Goal: Information Seeking & Learning: Learn about a topic

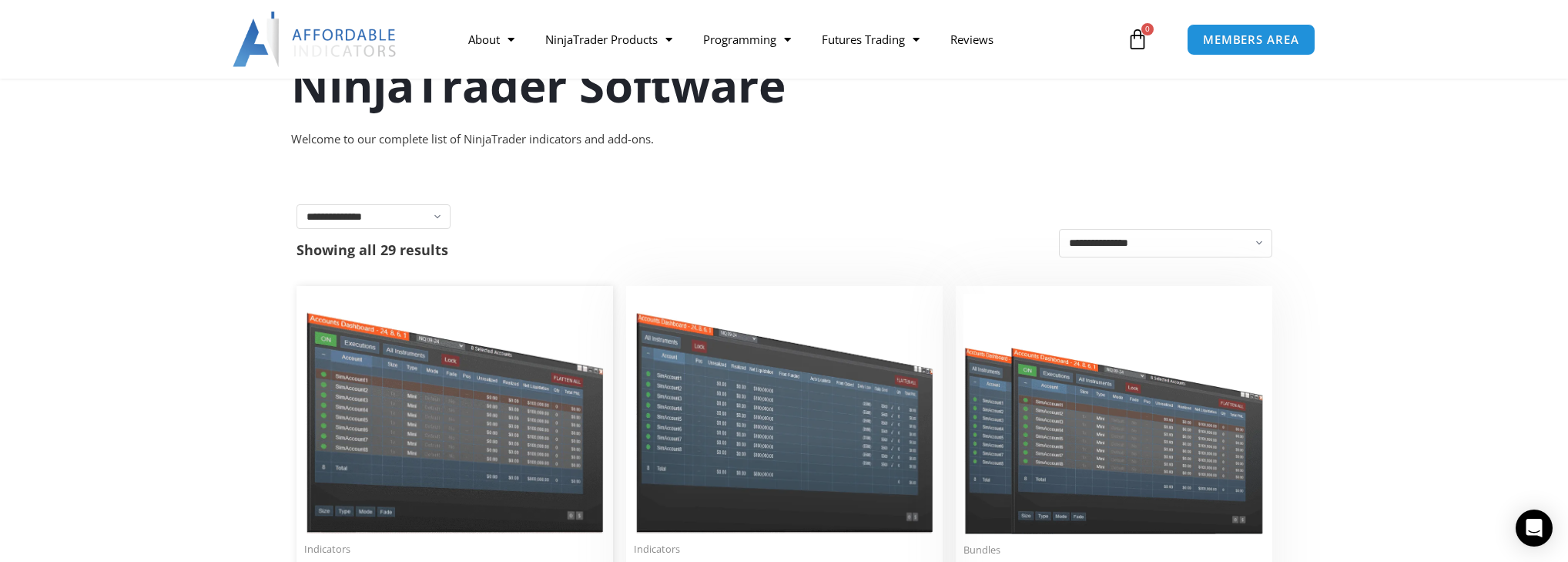
scroll to position [61, 0]
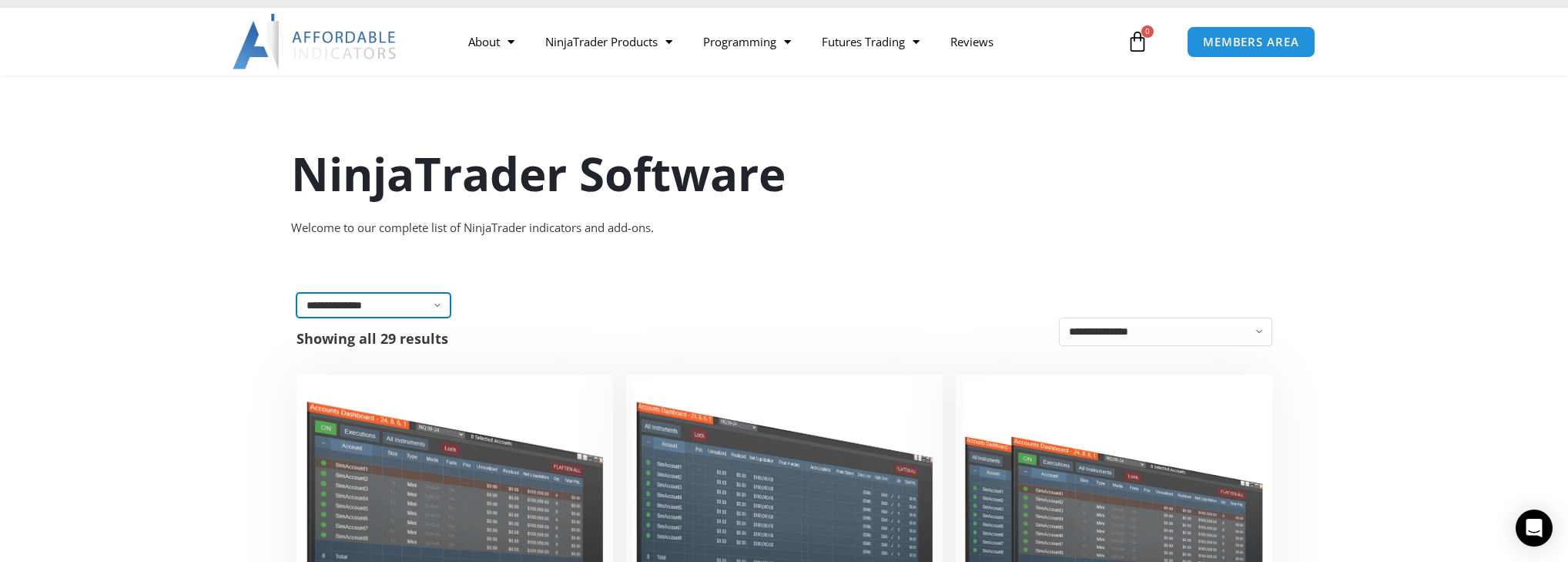
click at [425, 302] on select "**********" at bounding box center [374, 305] width 154 height 25
select select "**********"
click at [296, 293] on select "**********" at bounding box center [374, 305] width 154 height 25
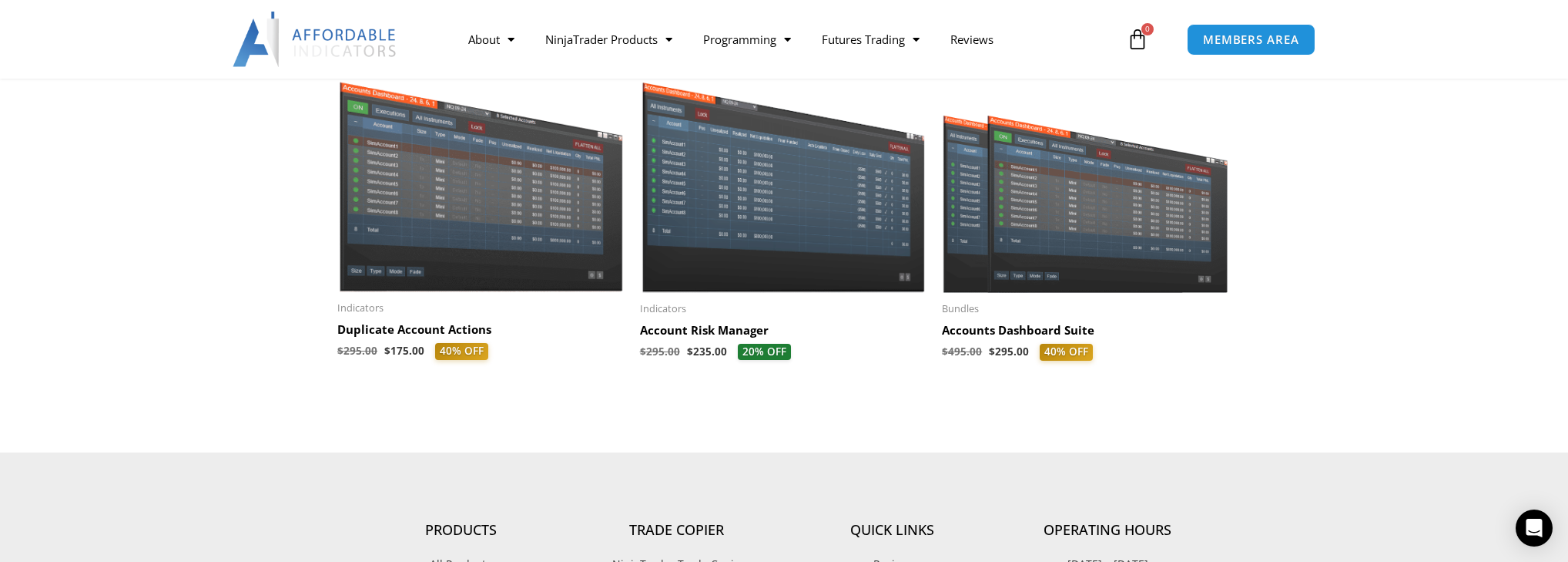
scroll to position [678, 0]
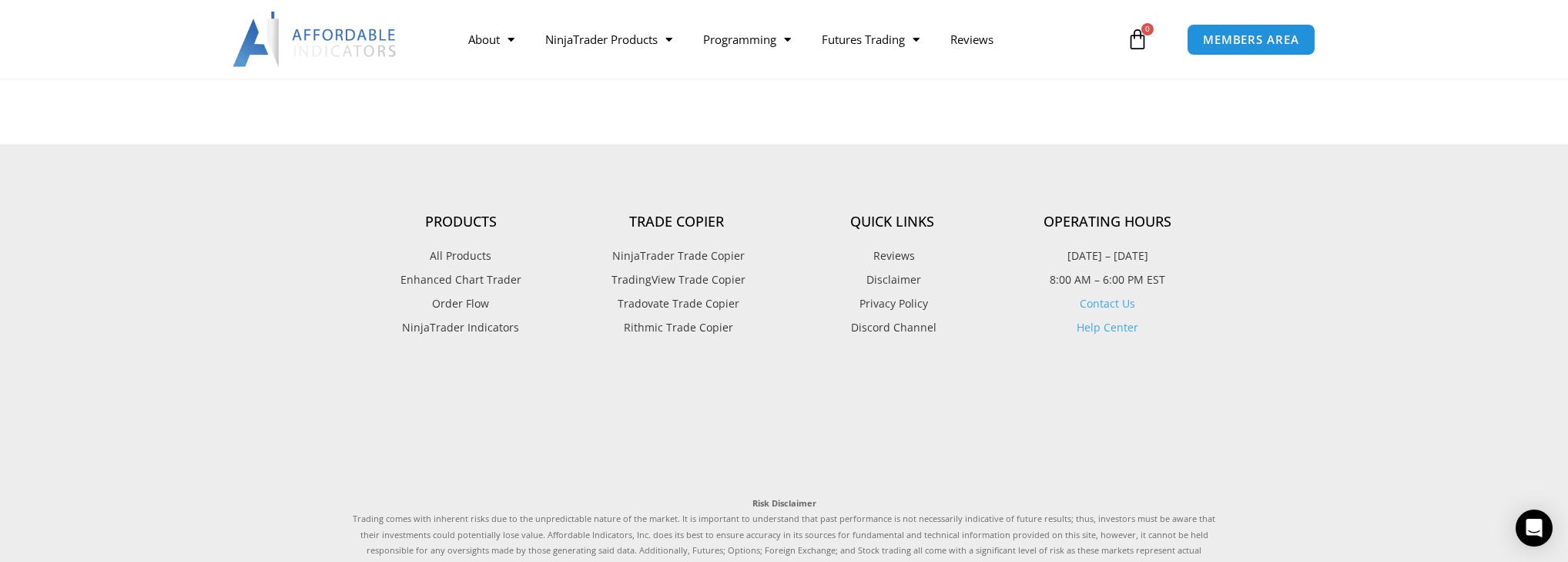
click at [655, 263] on span "NinjaTrader Trade Copier" at bounding box center [677, 256] width 137 height 20
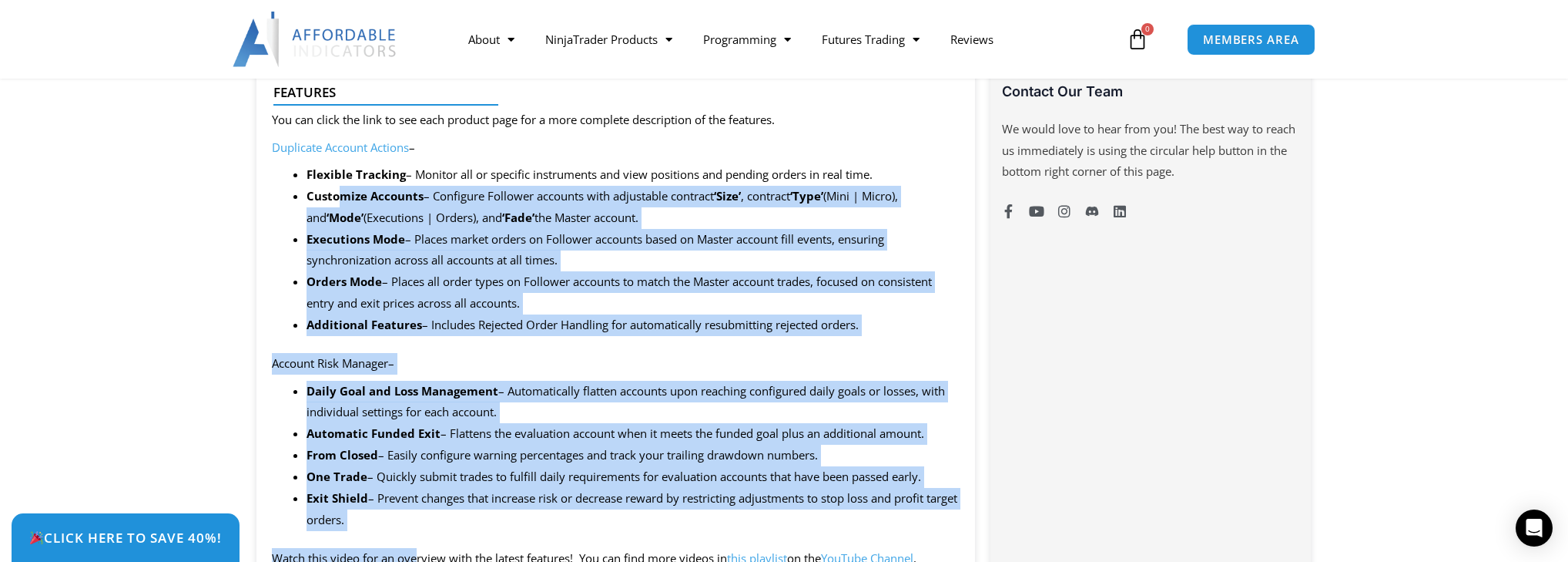
scroll to position [1110, 0]
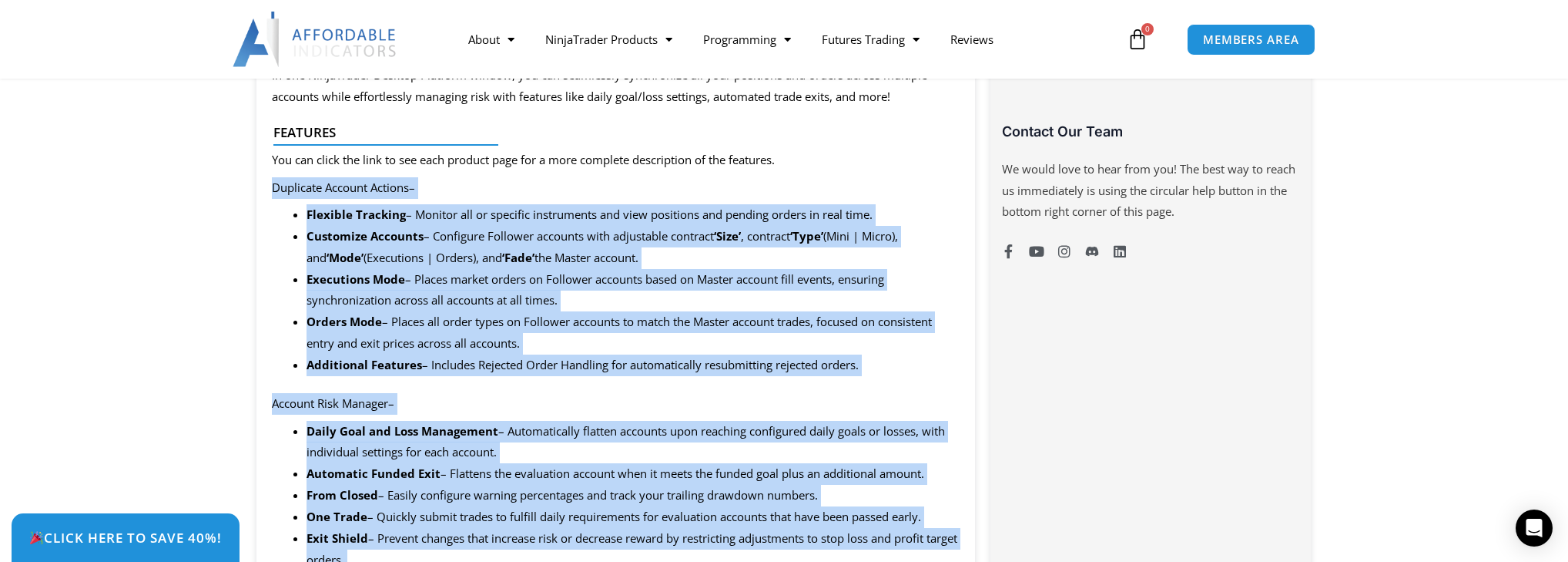
drag, startPoint x: 416, startPoint y: 267, endPoint x: 252, endPoint y: 194, distance: 179.5
copy div "Duplicate Account Actions – Flexible Tracking – Monitor all or specific instrum…"
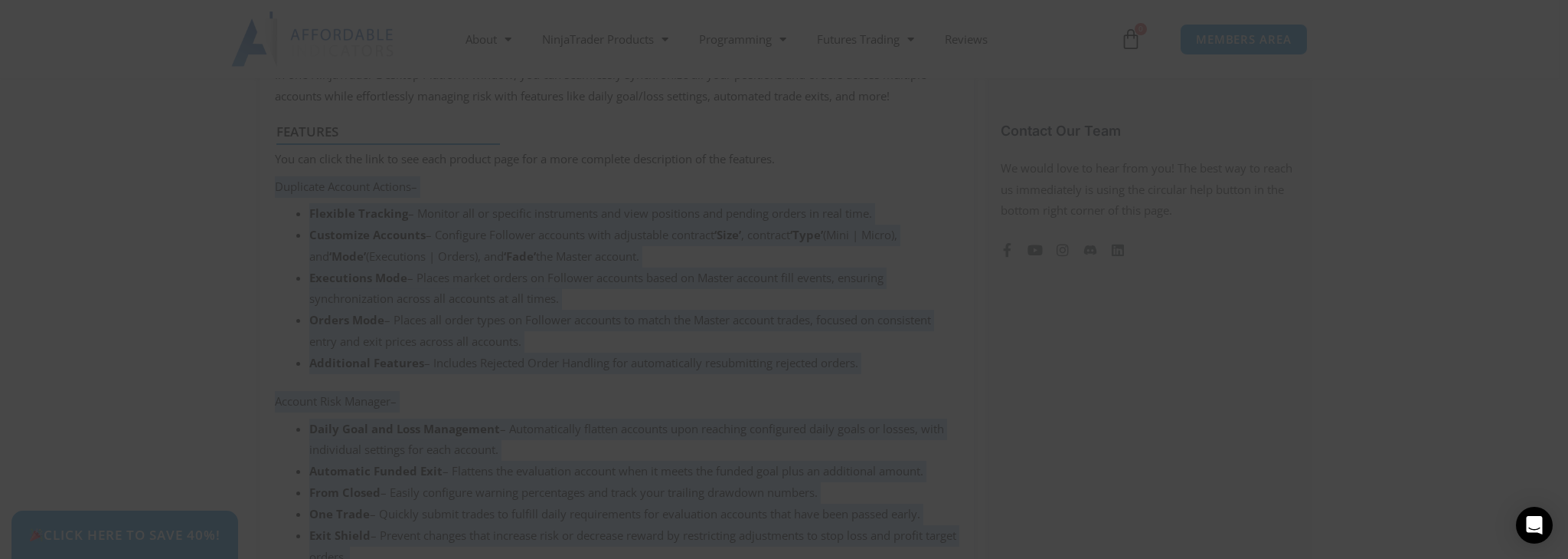
click at [1070, 12] on span at bounding box center [1078, 12] width 25 height 9
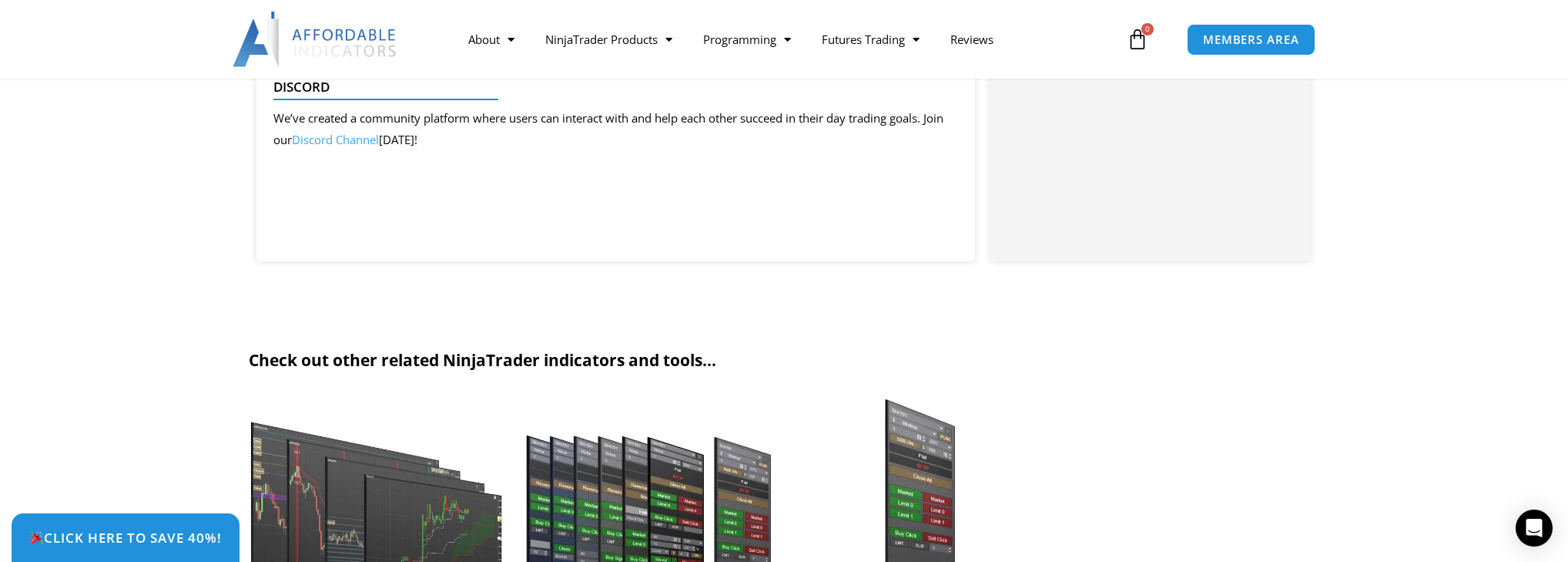
scroll to position [2897, 0]
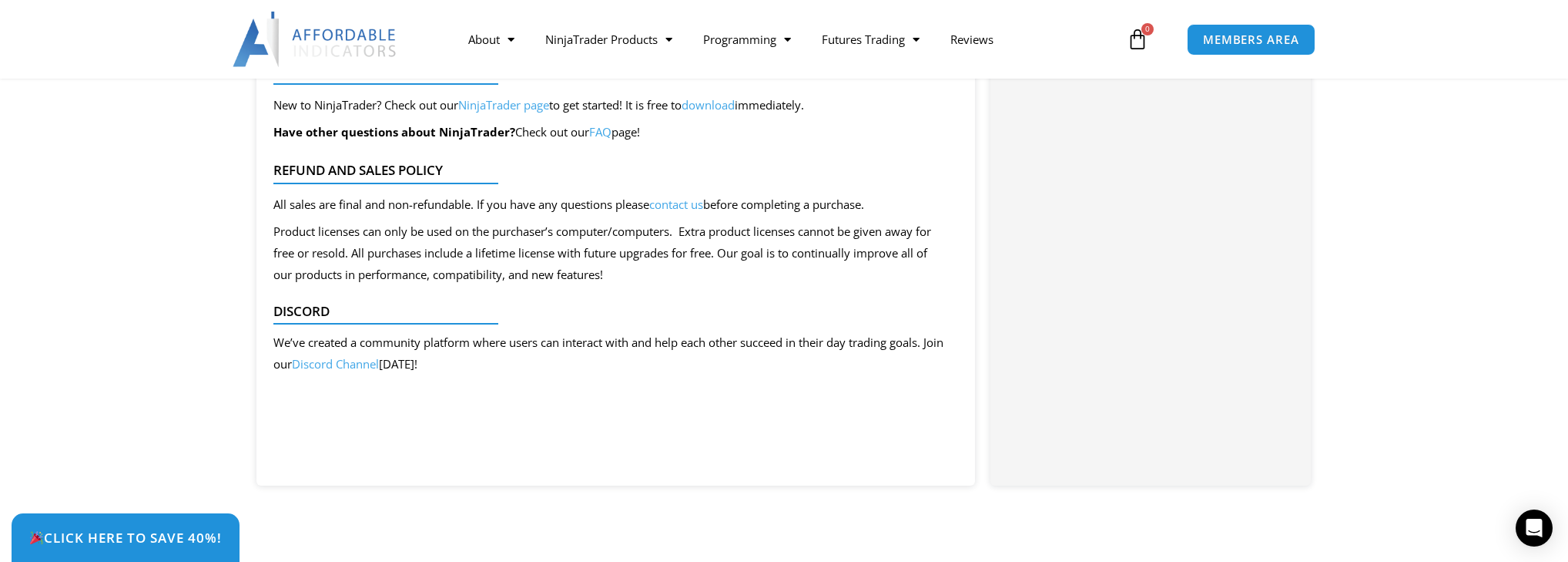
click at [609, 138] on link "FAQ" at bounding box center [600, 131] width 22 height 15
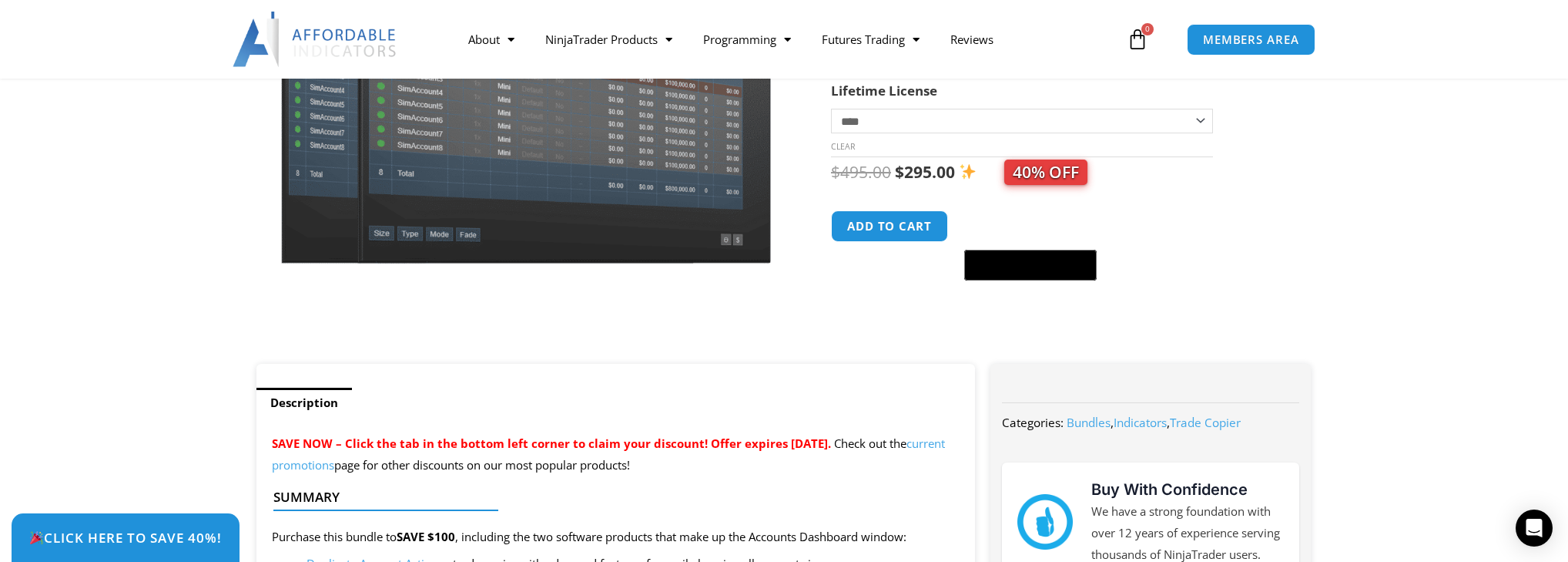
scroll to position [61, 0]
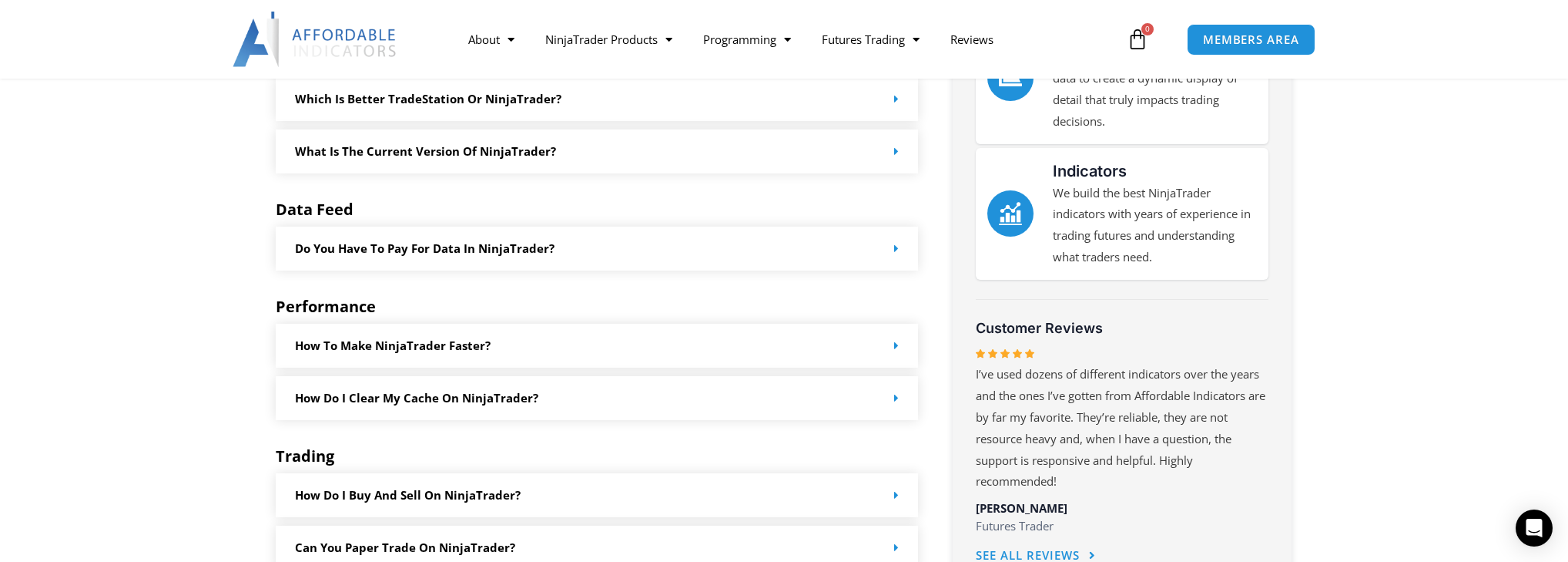
scroll to position [555, 0]
click at [825, 245] on div "Do you have to pay for data in NinjaTrader?" at bounding box center [597, 247] width 642 height 44
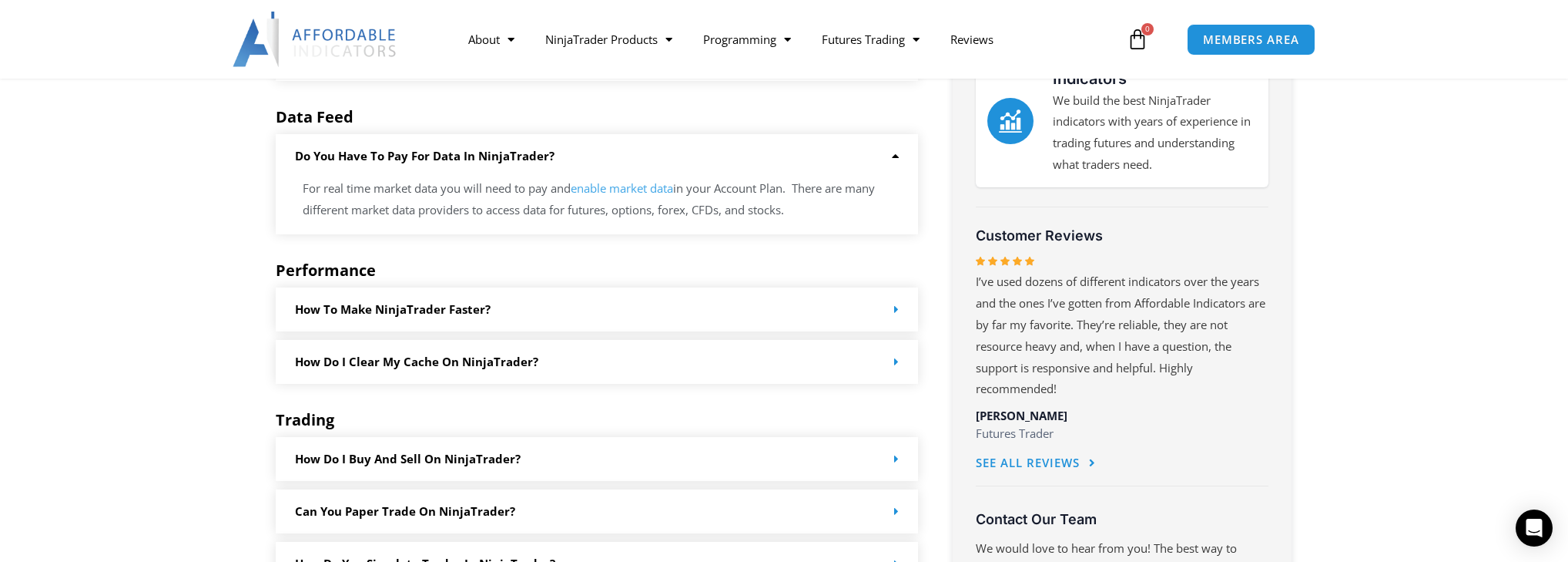
scroll to position [678, 0]
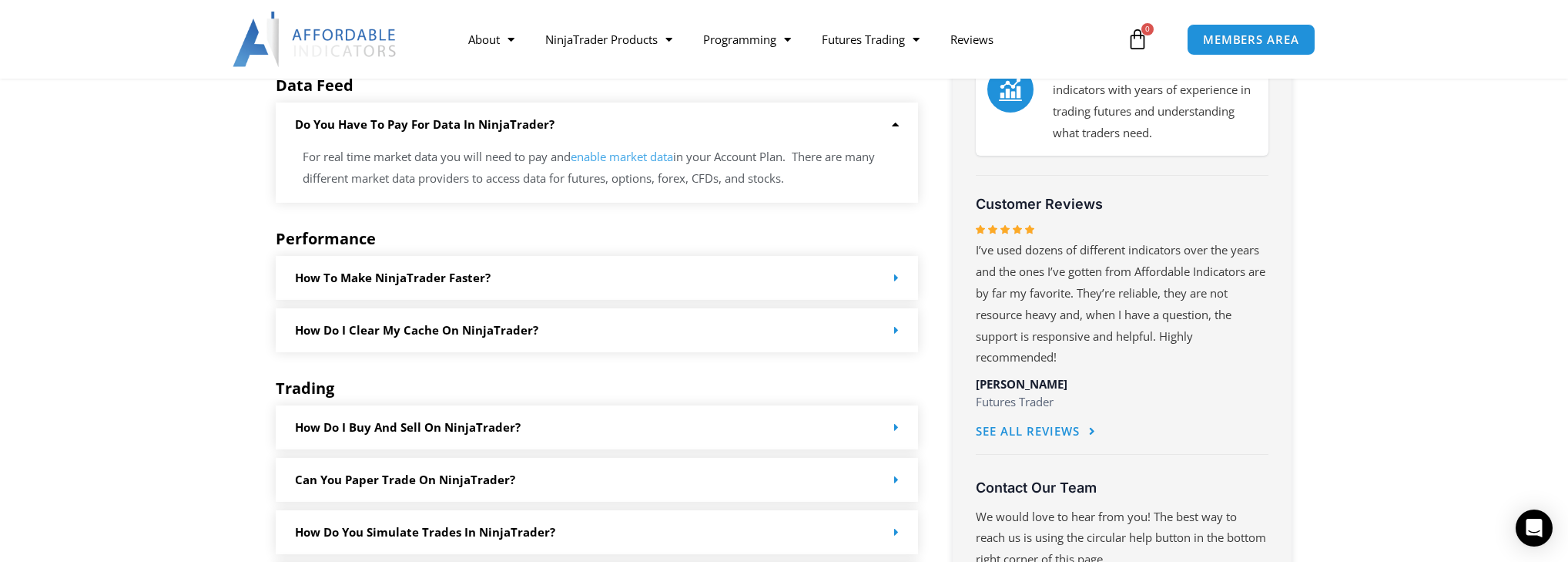
click at [792, 281] on div "How to make NinjaTrader faster?" at bounding box center [597, 277] width 642 height 44
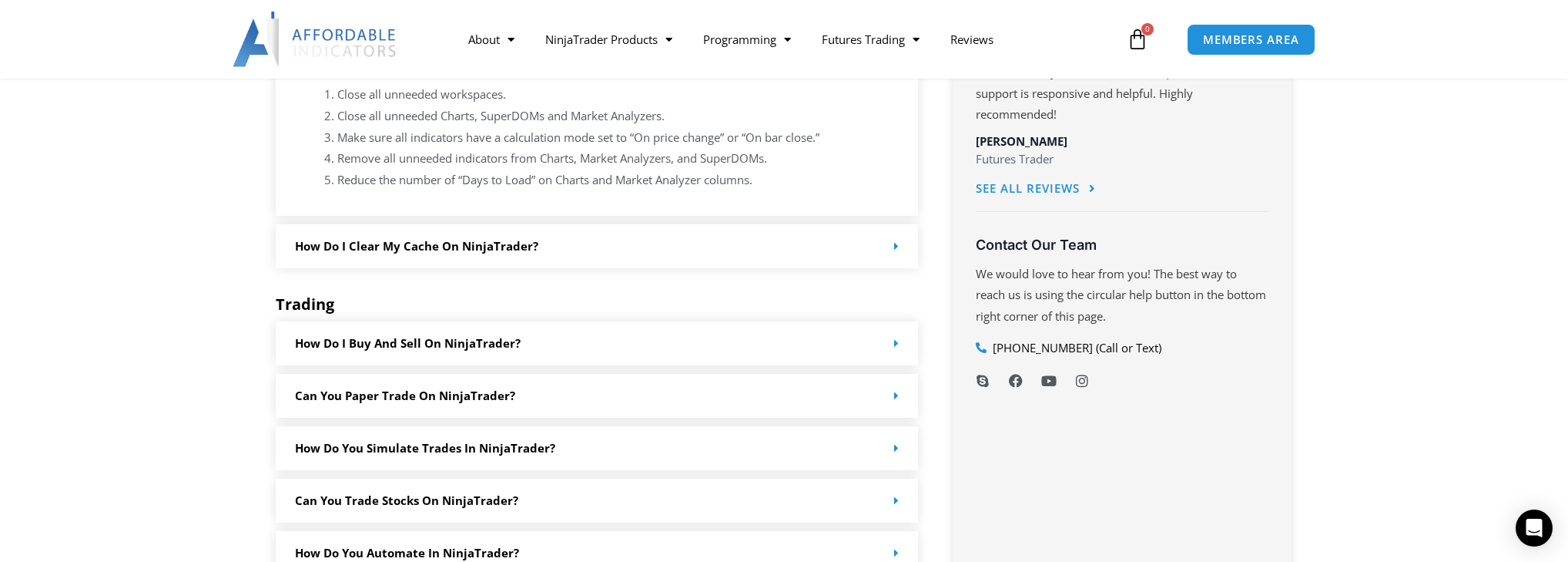
scroll to position [924, 0]
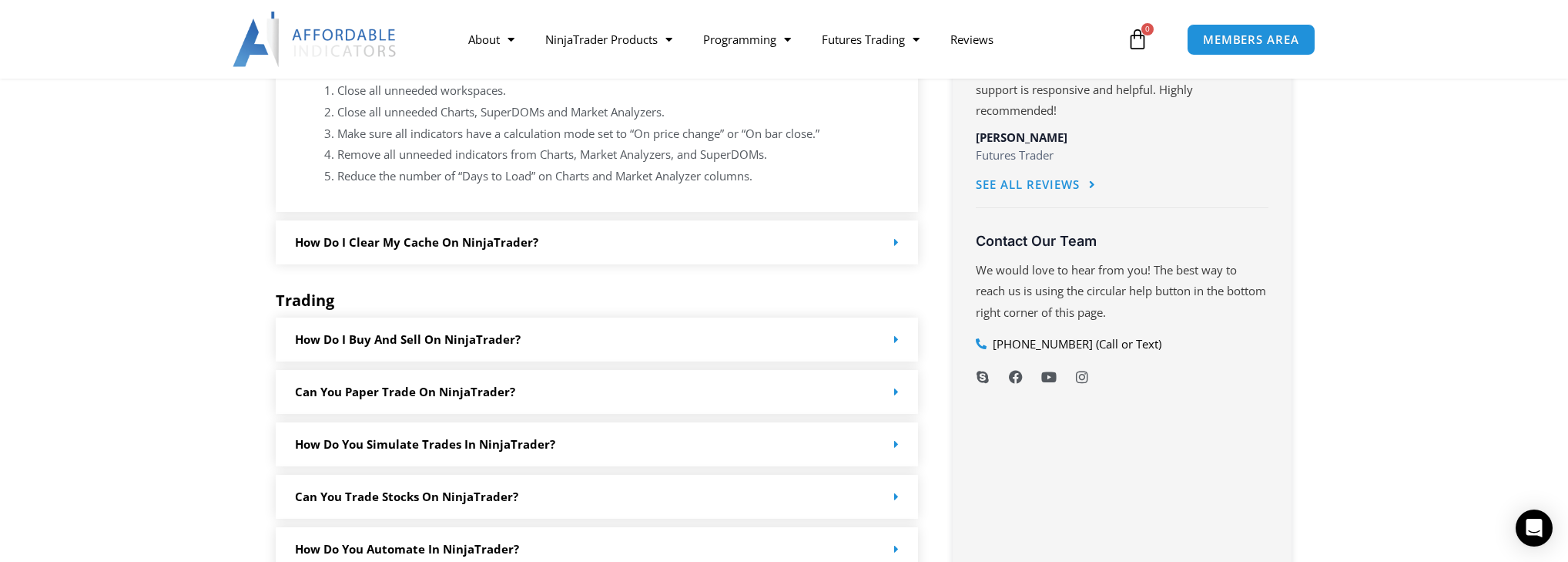
click at [754, 236] on div "How do I clear my cache on NinjaTrader?" at bounding box center [597, 241] width 642 height 44
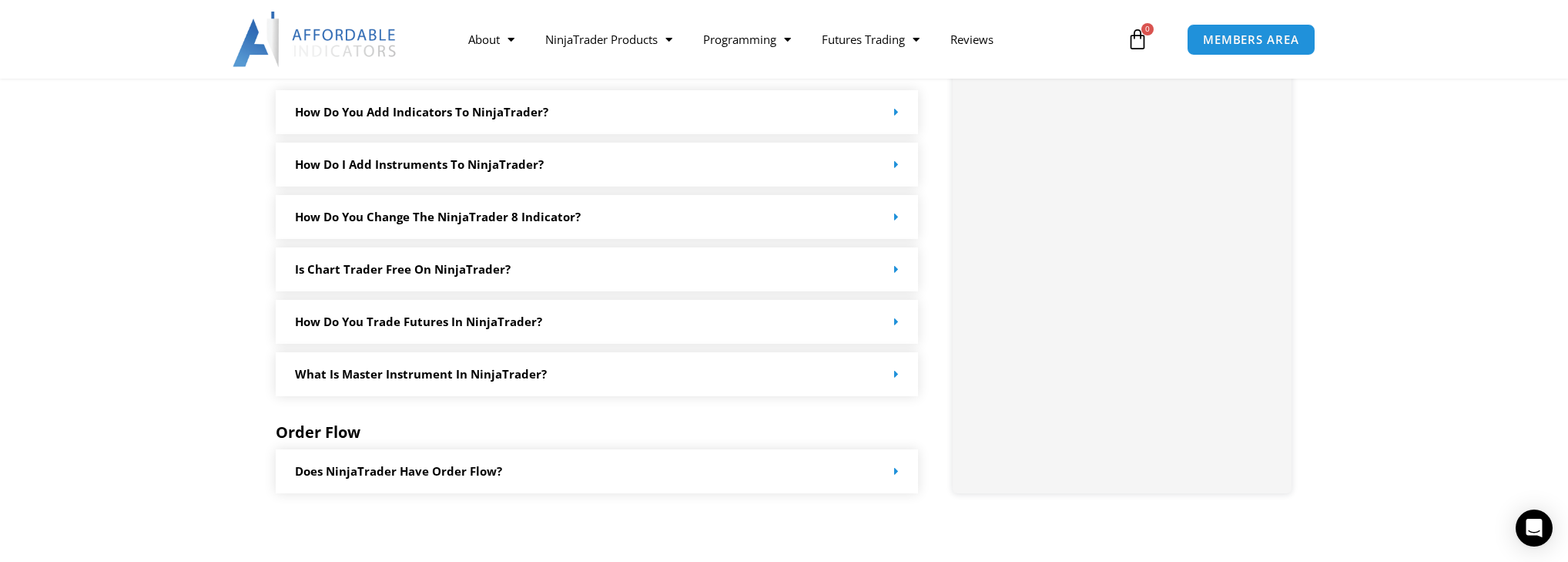
scroll to position [1849, 0]
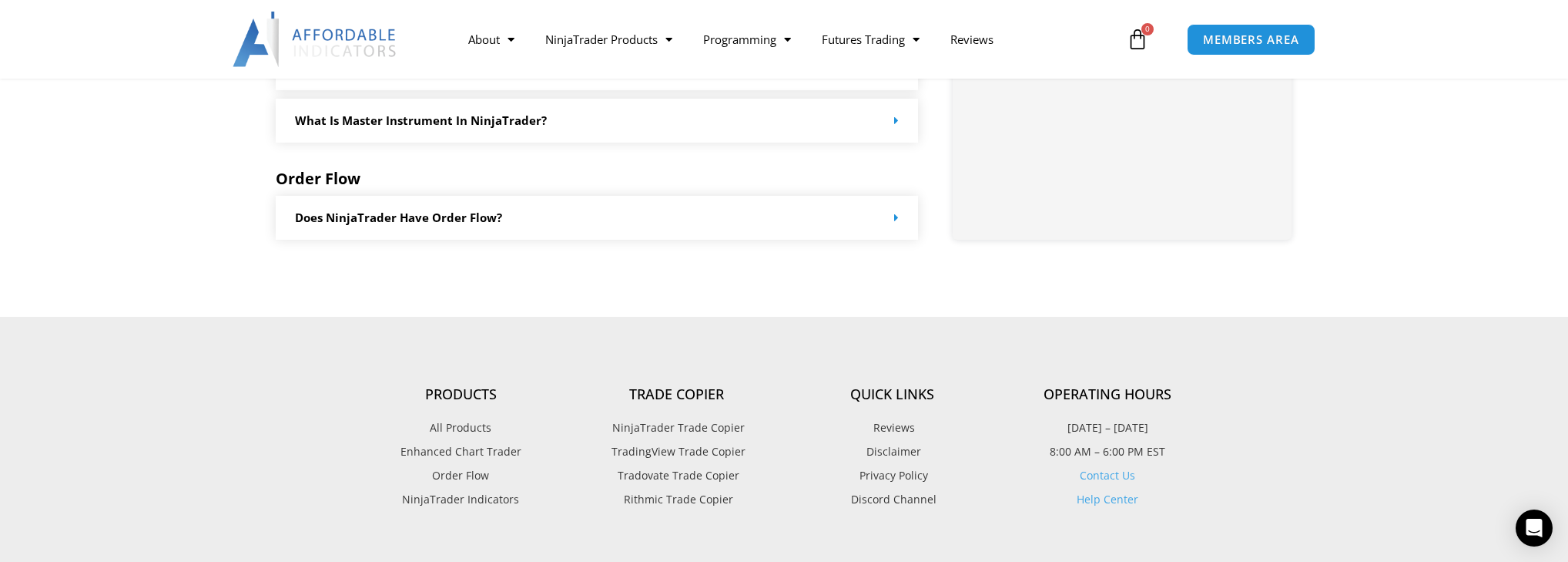
click at [752, 228] on div "Does NinjaTrader have order flow?" at bounding box center [597, 217] width 642 height 44
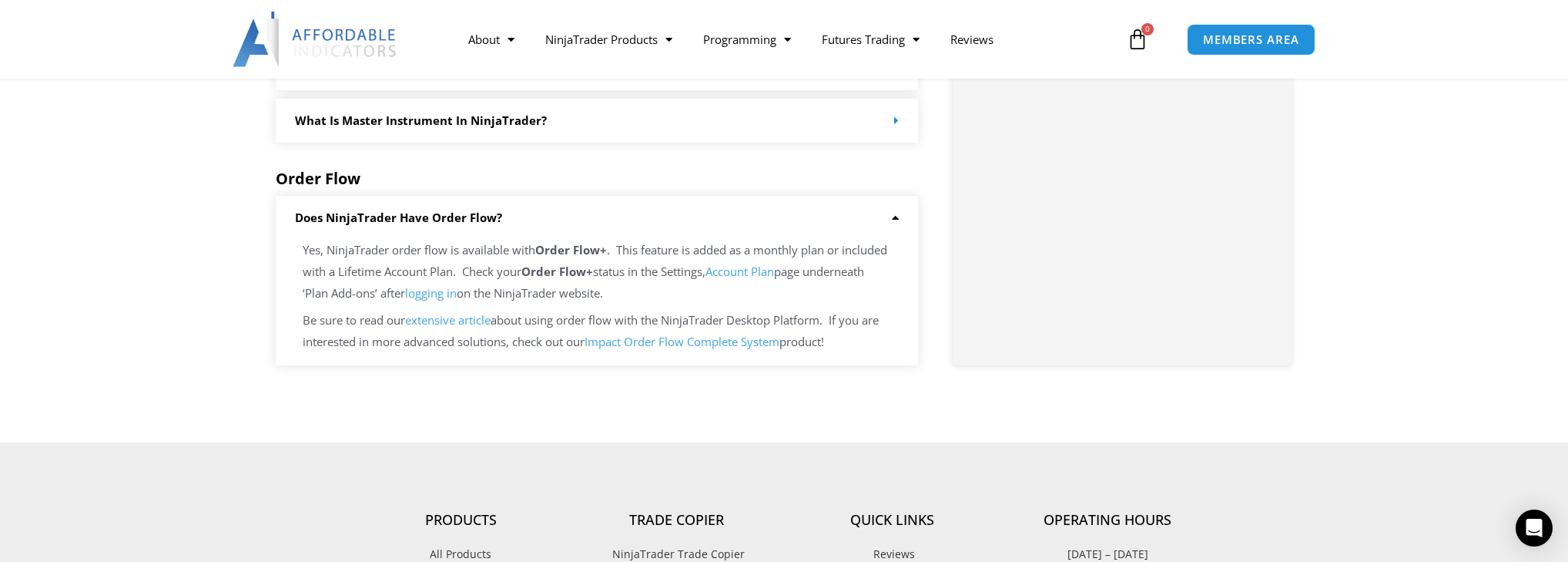
click at [739, 341] on link "Impact Order Flow Complete System" at bounding box center [682, 341] width 195 height 15
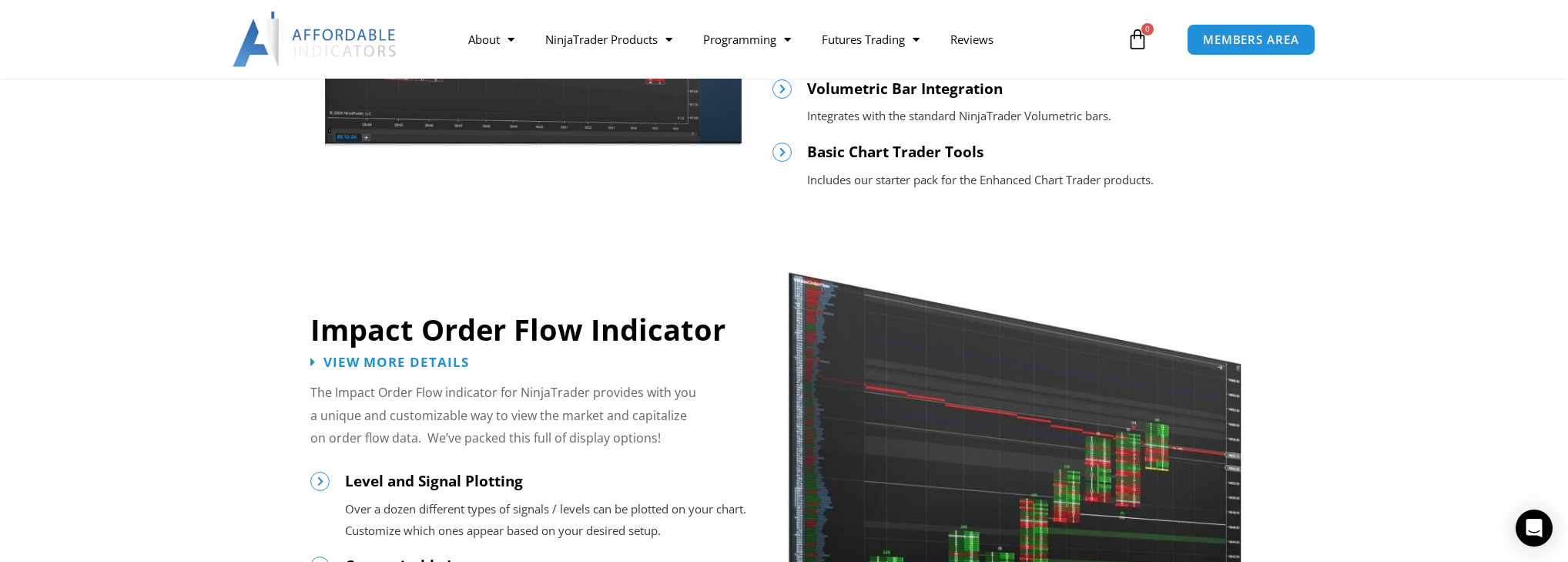
scroll to position [1048, 0]
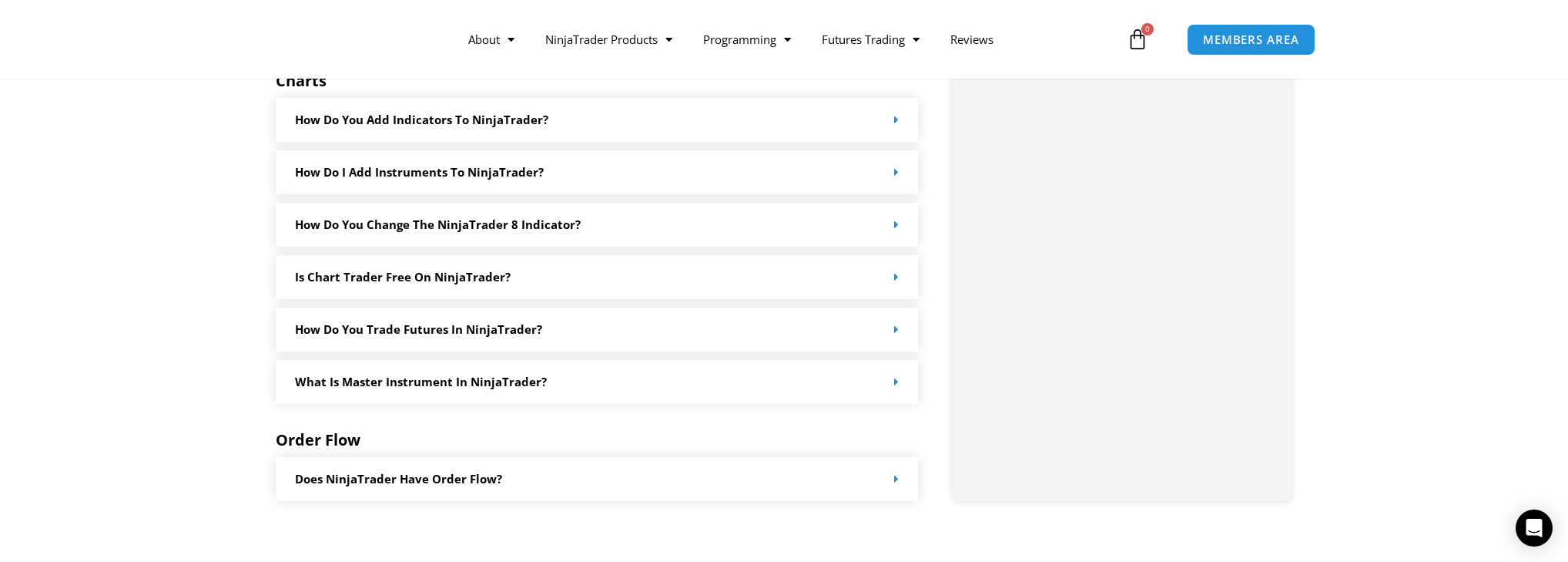
scroll to position [1232, 0]
